Goal: Find specific page/section: Find specific page/section

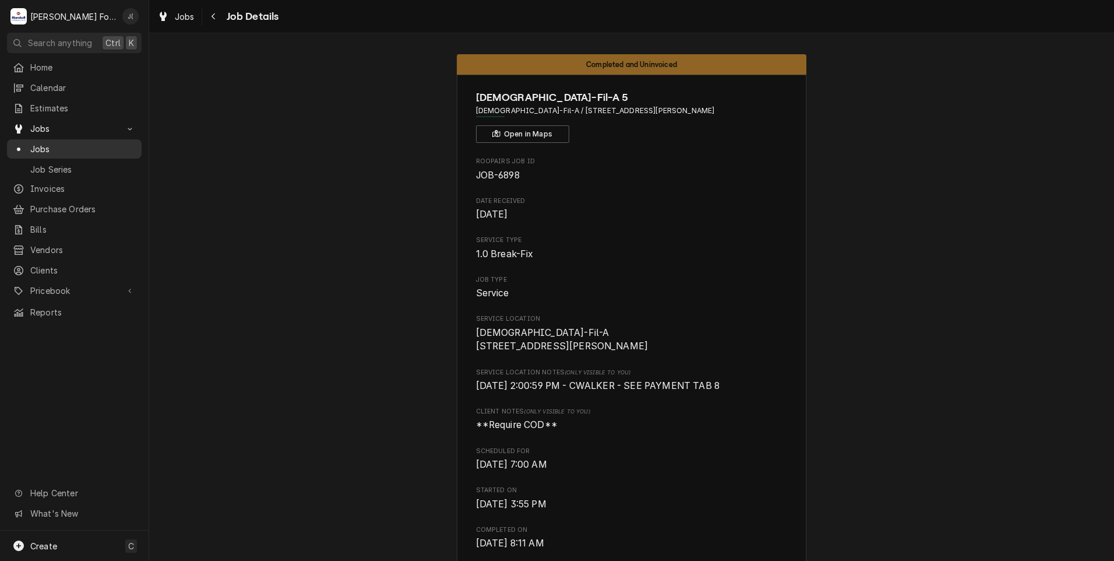
click at [48, 150] on span "Jobs" at bounding box center [82, 149] width 105 height 12
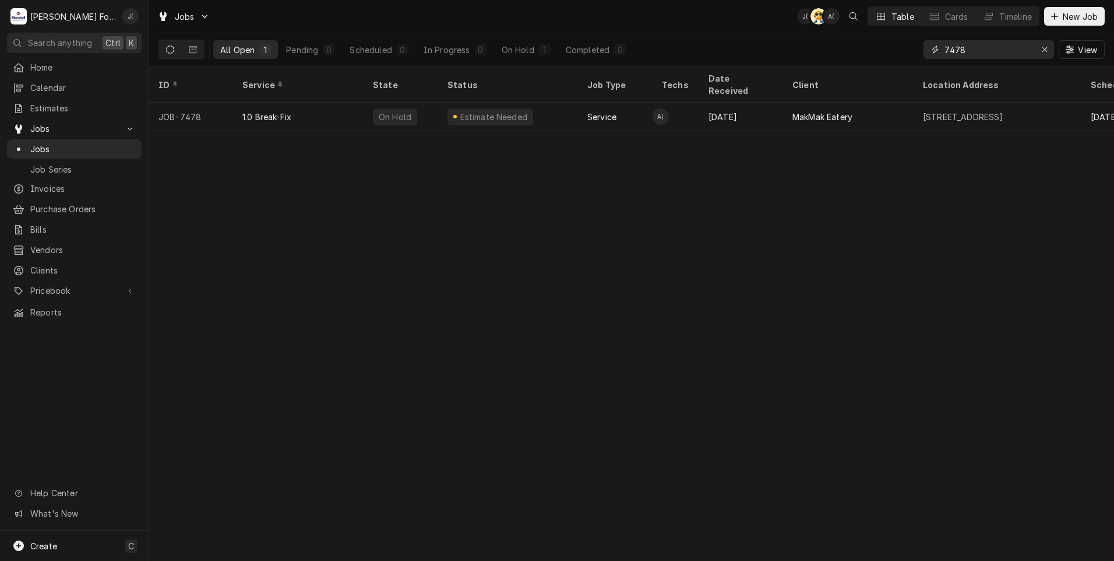
drag, startPoint x: 1047, startPoint y: 51, endPoint x: 980, endPoint y: 51, distance: 67.0
click at [1046, 51] on icon "Erase input" at bounding box center [1045, 49] width 6 height 8
click at [975, 48] on input "Dynamic Content Wrapper" at bounding box center [1000, 49] width 110 height 19
type input "7482"
drag, startPoint x: 718, startPoint y: 221, endPoint x: 702, endPoint y: 218, distance: 15.6
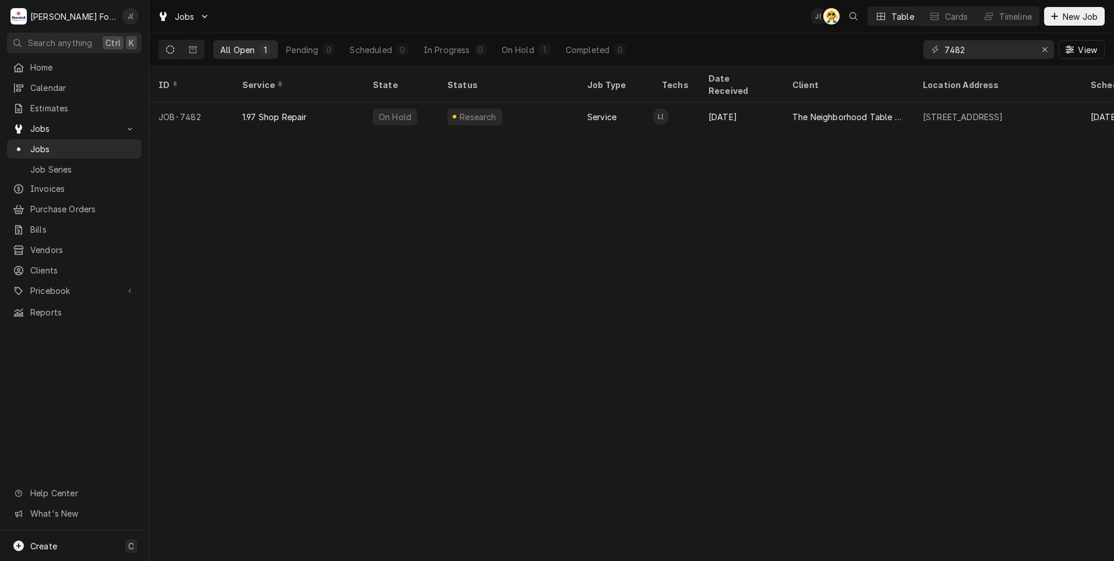
click at [707, 221] on div "ID Service State Status Job Type Techs Date Received Client Location Address Sc…" at bounding box center [631, 313] width 965 height 494
